Goal: Use online tool/utility: Use online tool/utility

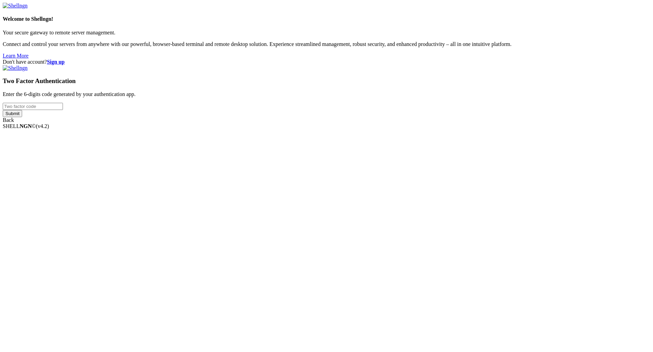
click at [63, 110] on input "number" at bounding box center [33, 106] width 60 height 7
paste input "436455"
type input "436455"
click at [22, 117] on input "Submit" at bounding box center [12, 113] width 19 height 7
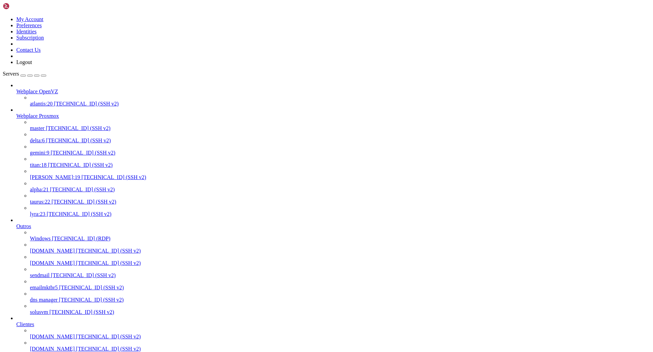
click at [49, 186] on span "alpha:21" at bounding box center [39, 189] width 19 height 6
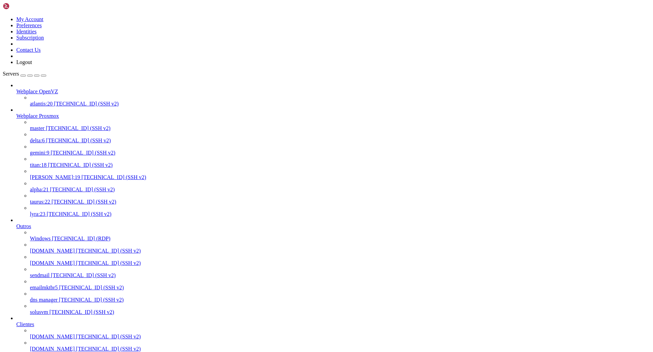
scroll to position [367, 0]
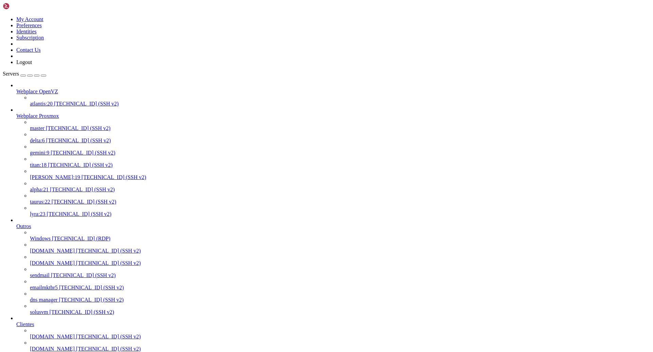
scroll to position [435, 0]
